Goal: Information Seeking & Learning: Learn about a topic

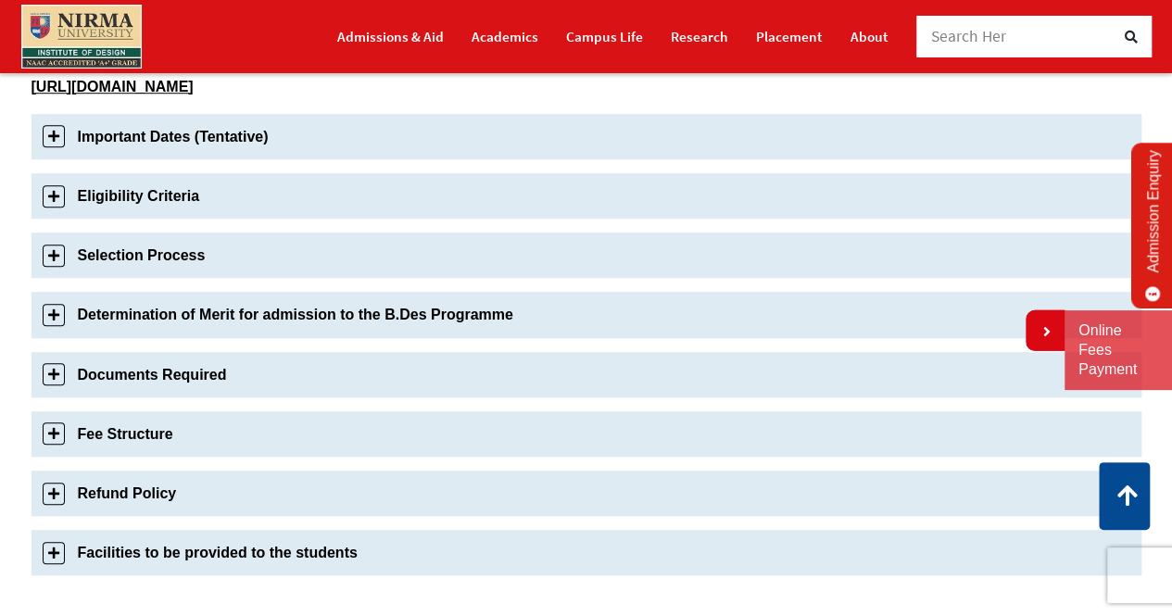
scroll to position [658, 0]
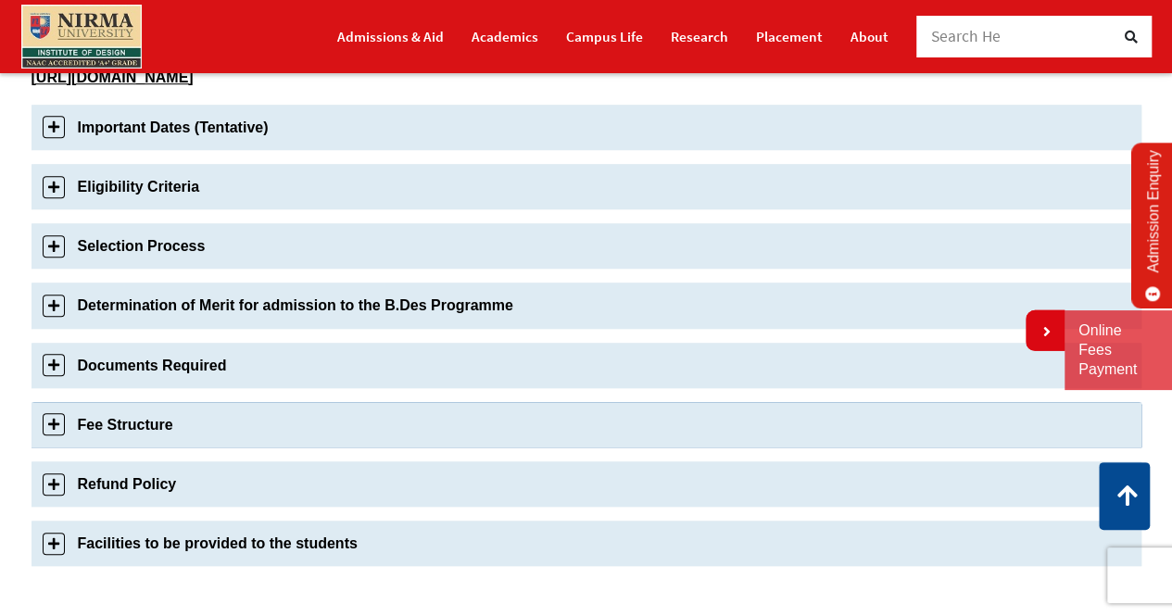
click at [118, 421] on link "Fee Structure" at bounding box center [586, 424] width 1110 height 45
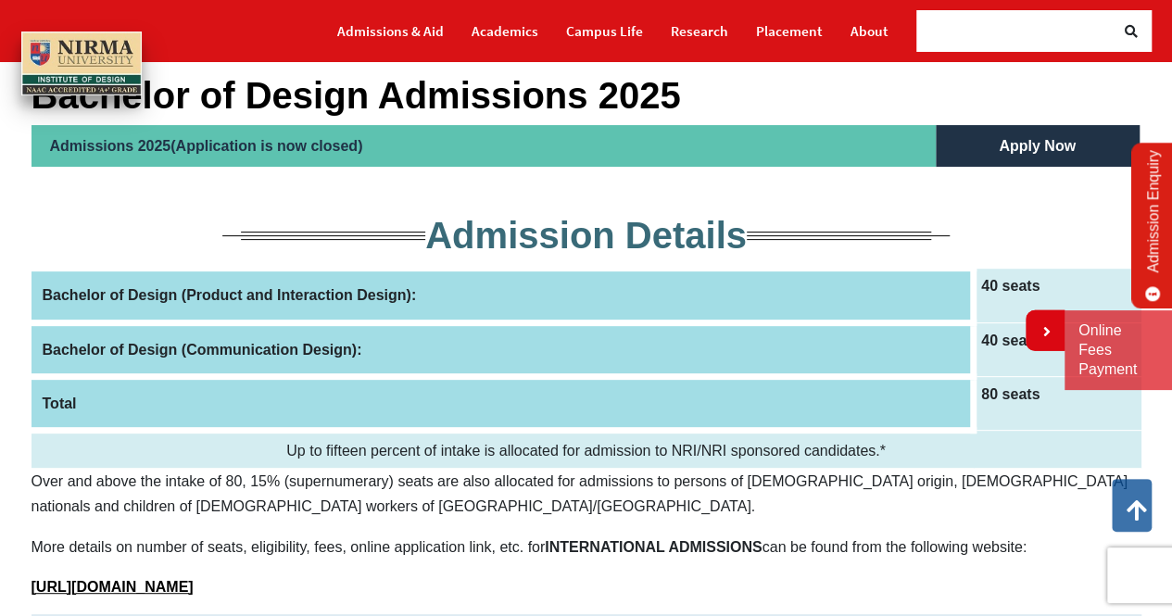
scroll to position [0, 0]
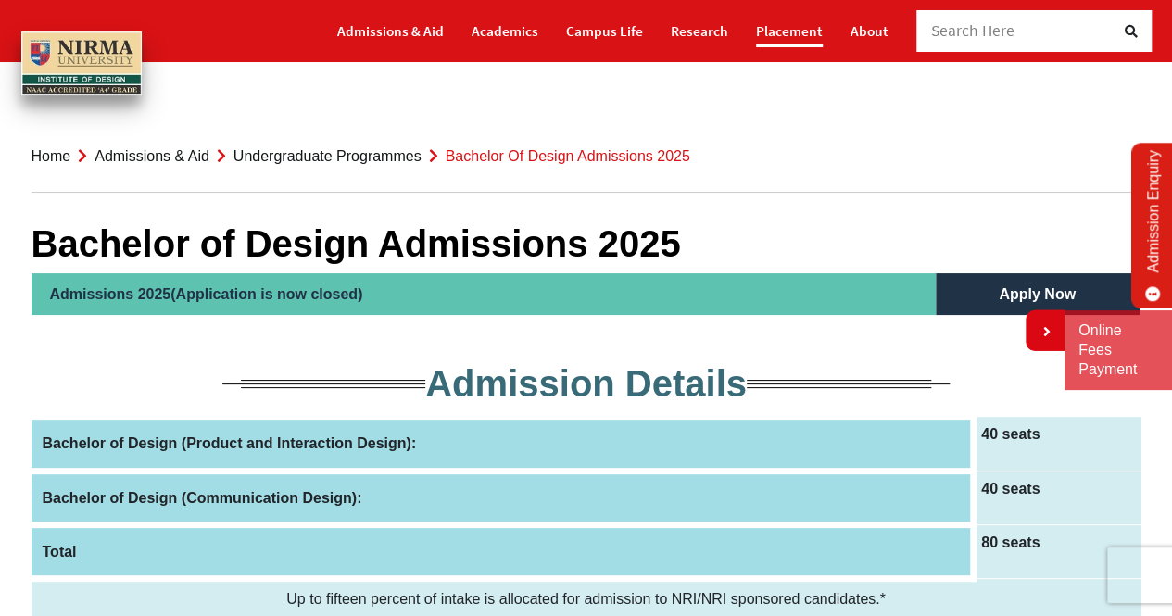
click at [799, 22] on link "Placement" at bounding box center [789, 31] width 67 height 32
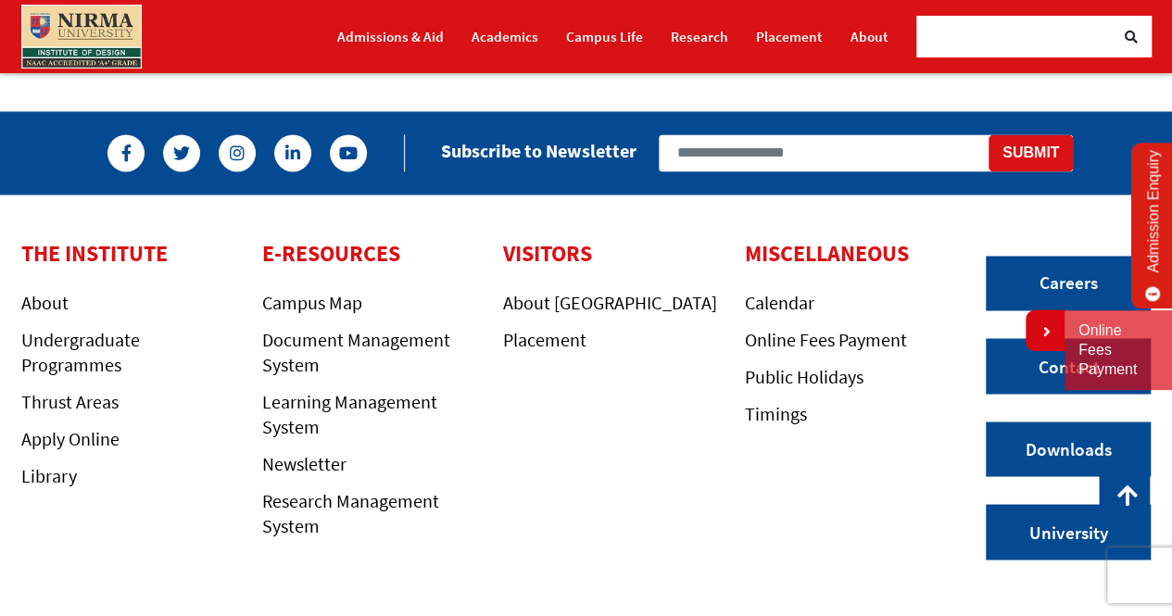
scroll to position [1469, 0]
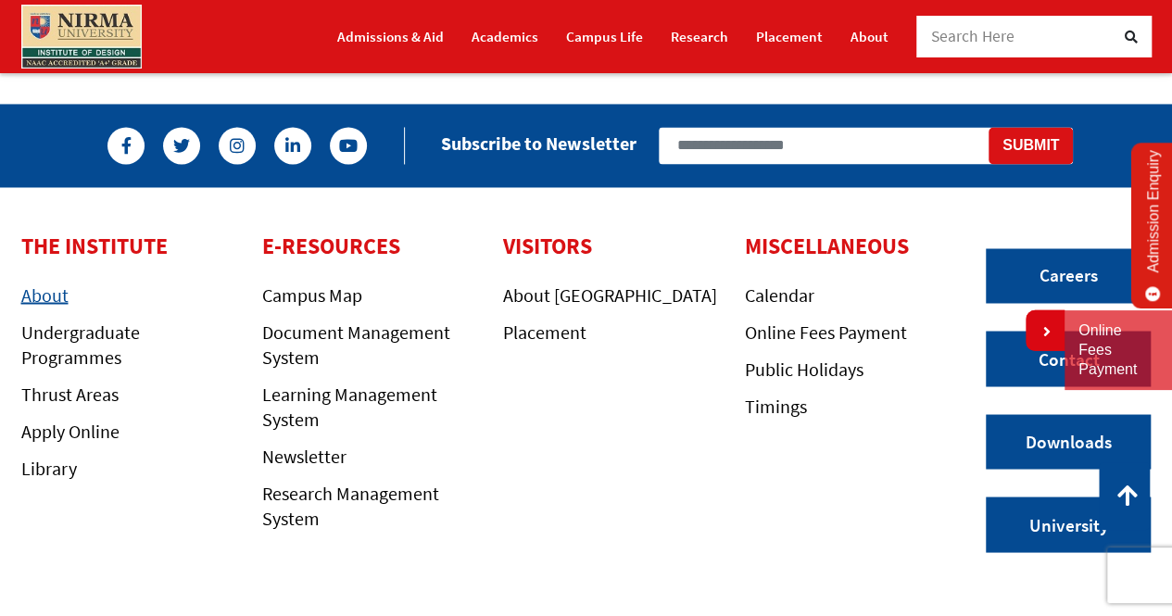
click at [41, 295] on link "About" at bounding box center [44, 294] width 47 height 23
